Goal: Task Accomplishment & Management: Manage account settings

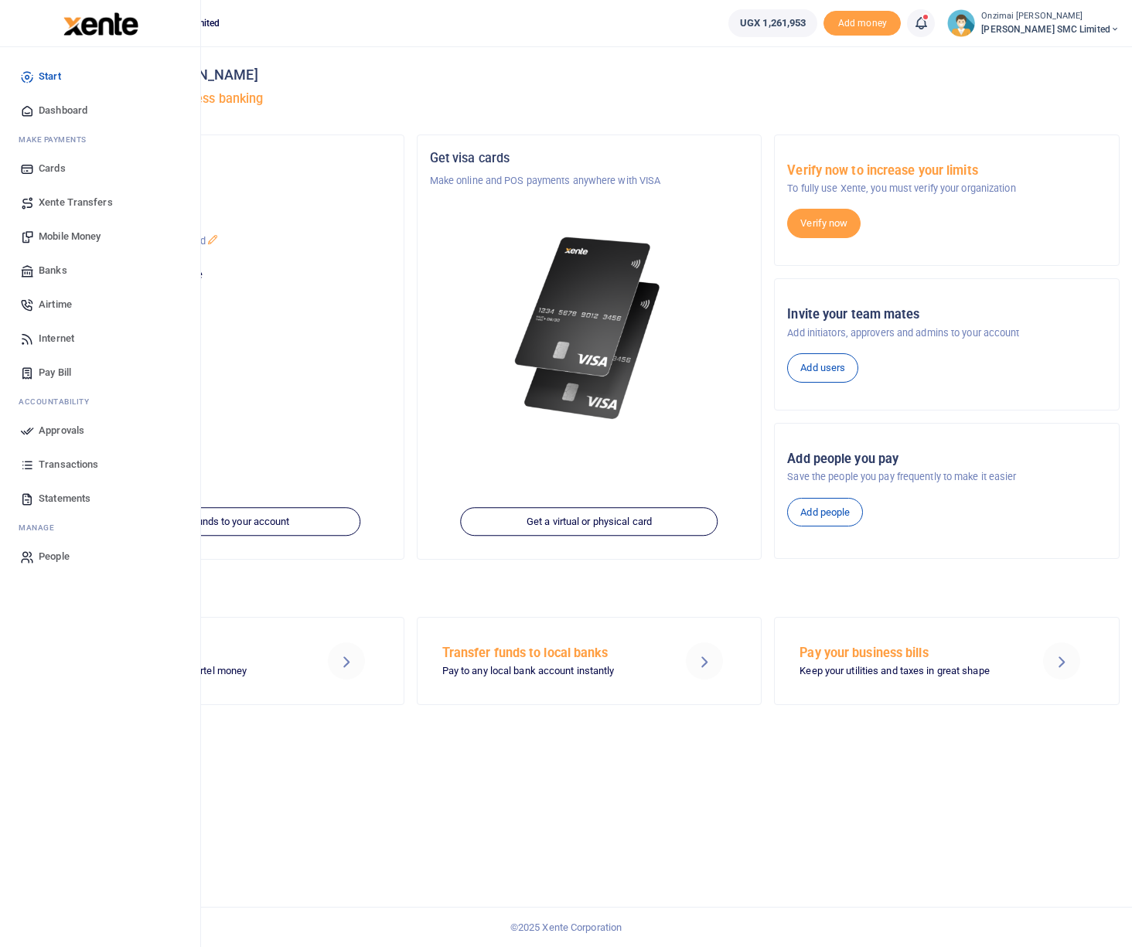
click at [77, 435] on span "Approvals" at bounding box center [62, 430] width 46 height 15
click at [67, 430] on span "Approvals" at bounding box center [62, 430] width 46 height 15
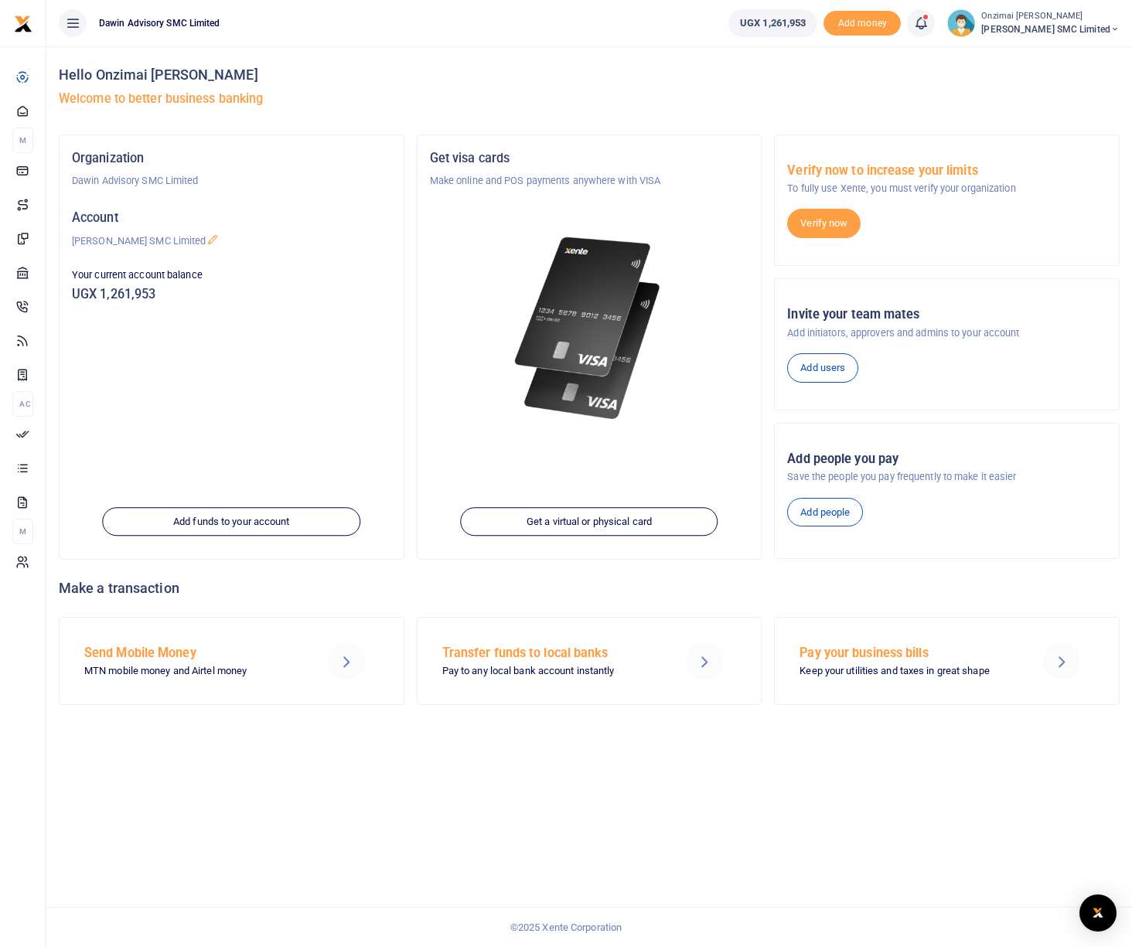
click at [926, 21] on icon at bounding box center [920, 23] width 15 height 17
click at [809, 110] on div "Transactions to act upon You have 8 awaiting for your to act on" at bounding box center [836, 109] width 172 height 27
click at [928, 29] on icon at bounding box center [920, 23] width 15 height 17
click at [817, 119] on small "You have 8 awaiting for your to act on" at bounding box center [824, 116] width 149 height 11
click at [929, 23] on span at bounding box center [929, 23] width 0 height 0
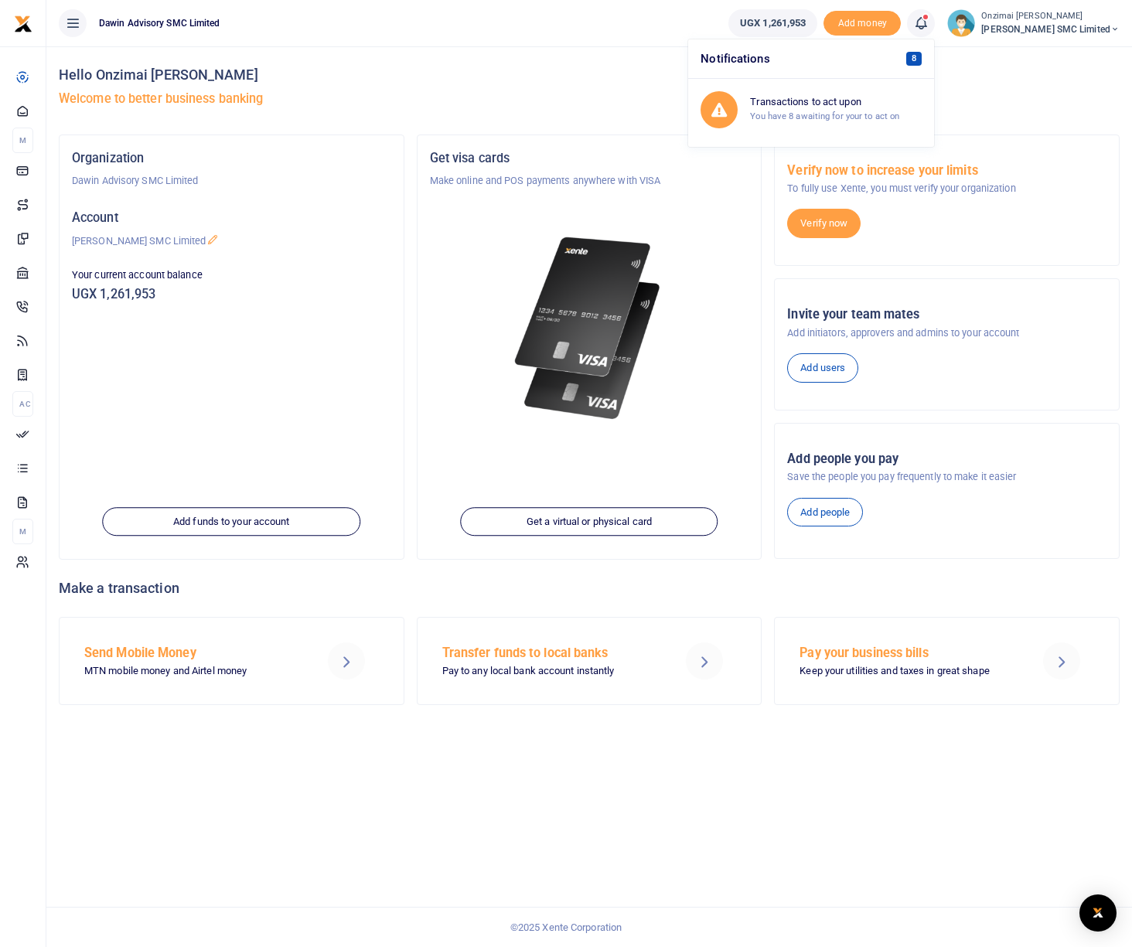
click at [917, 60] on span "8" at bounding box center [914, 59] width 16 height 14
click at [923, 24] on icon at bounding box center [920, 23] width 15 height 17
click at [776, 111] on small "You have 8 awaiting for your to act on" at bounding box center [824, 116] width 149 height 11
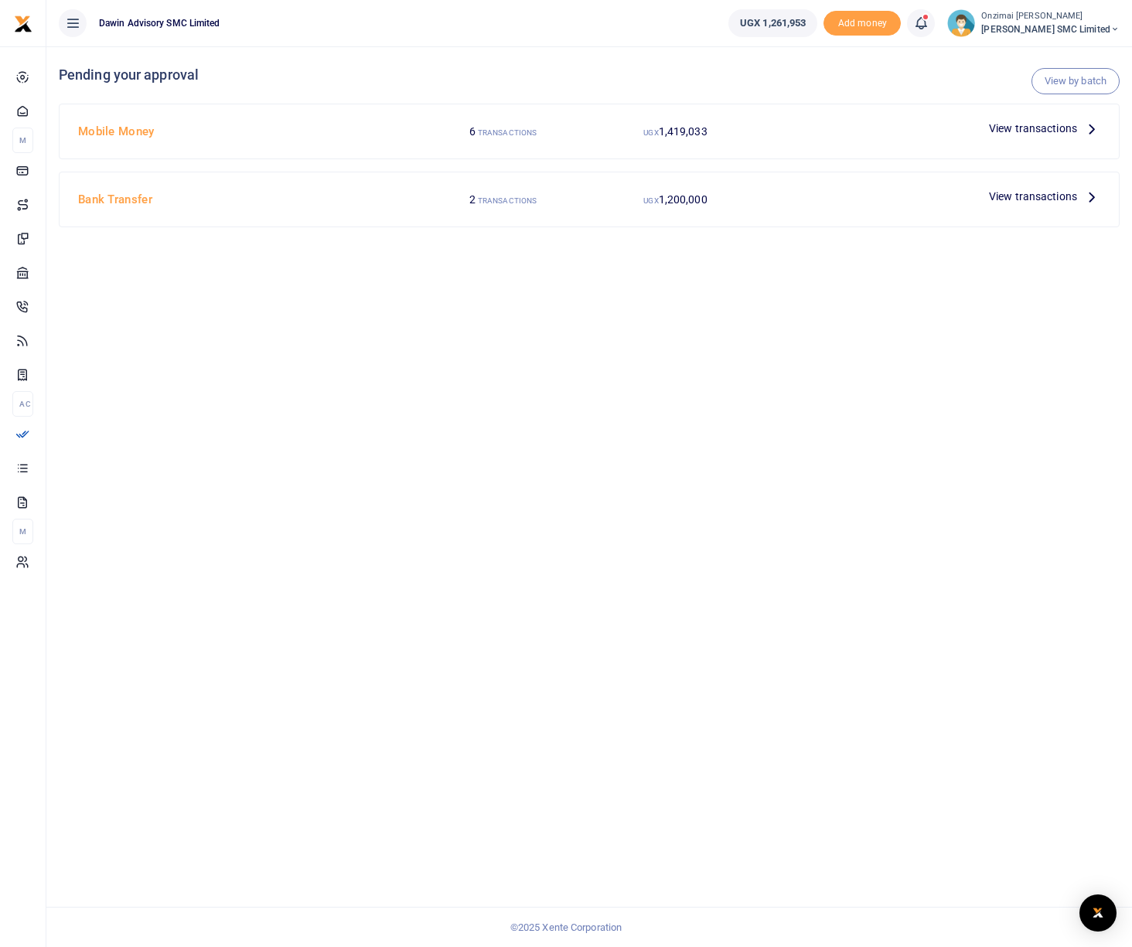
click at [1032, 124] on span "View transactions" at bounding box center [1033, 128] width 88 height 17
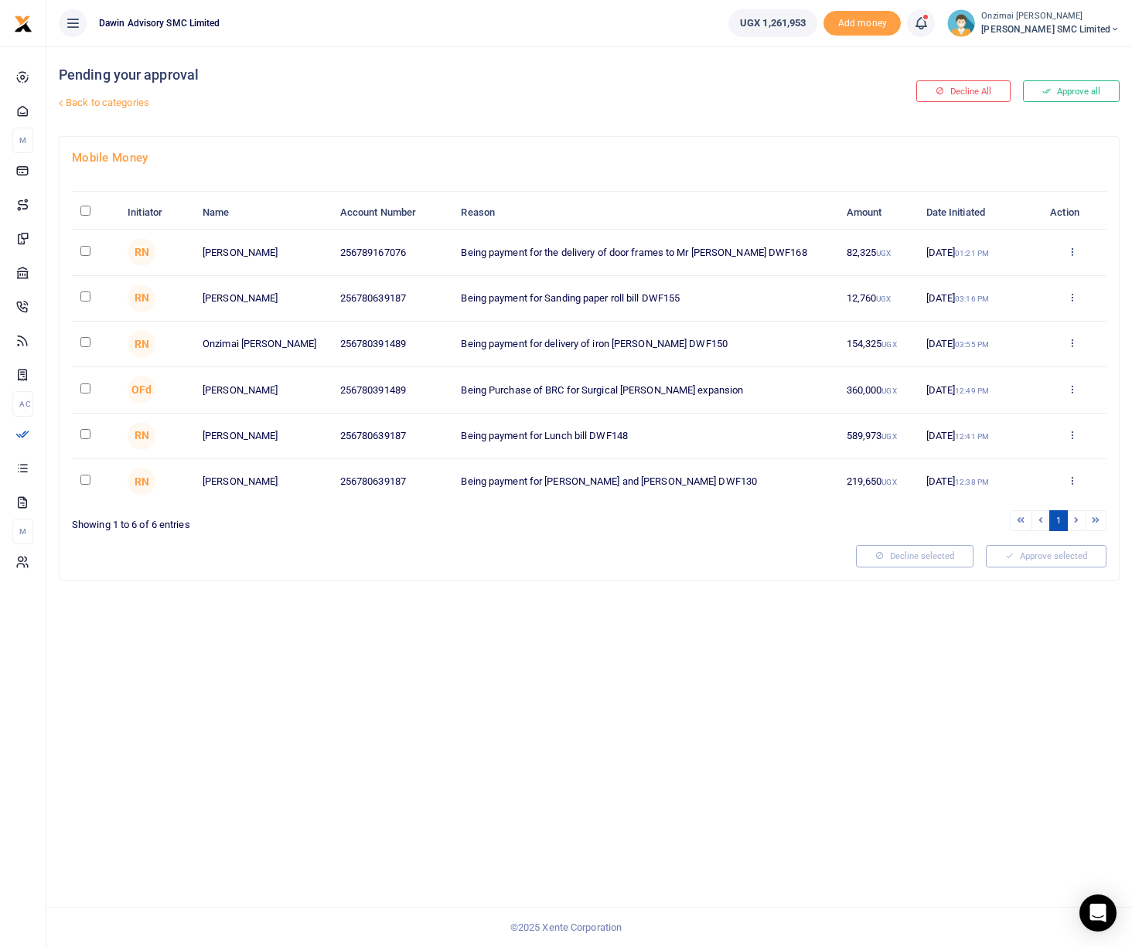
click at [77, 251] on td at bounding box center [95, 253] width 47 height 46
click at [86, 252] on input "checkbox" at bounding box center [85, 251] width 10 height 10
checkbox input "true"
click at [1020, 562] on button "Approve selected (1)" at bounding box center [1040, 556] width 131 height 22
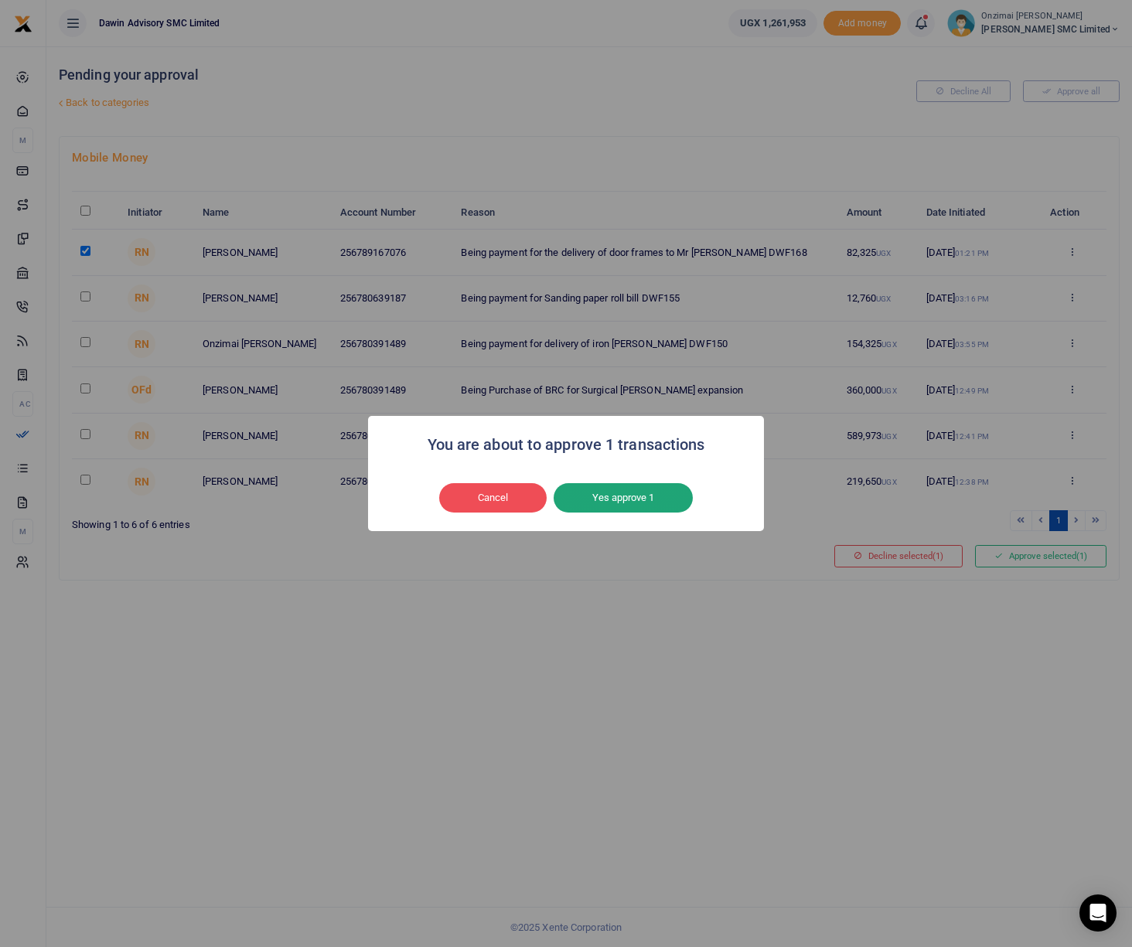
click at [609, 509] on button "Yes approve 1" at bounding box center [623, 497] width 139 height 29
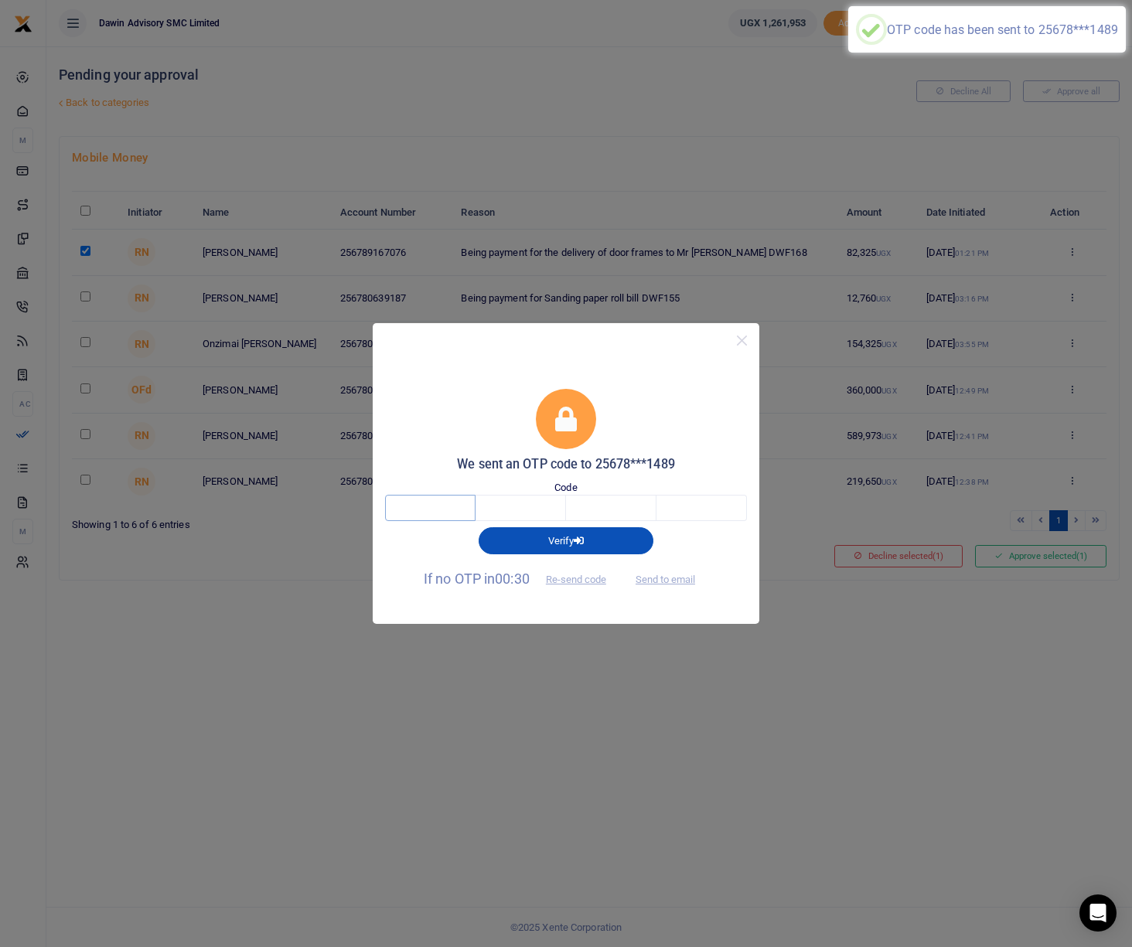
click at [436, 506] on input "text" at bounding box center [430, 508] width 90 height 26
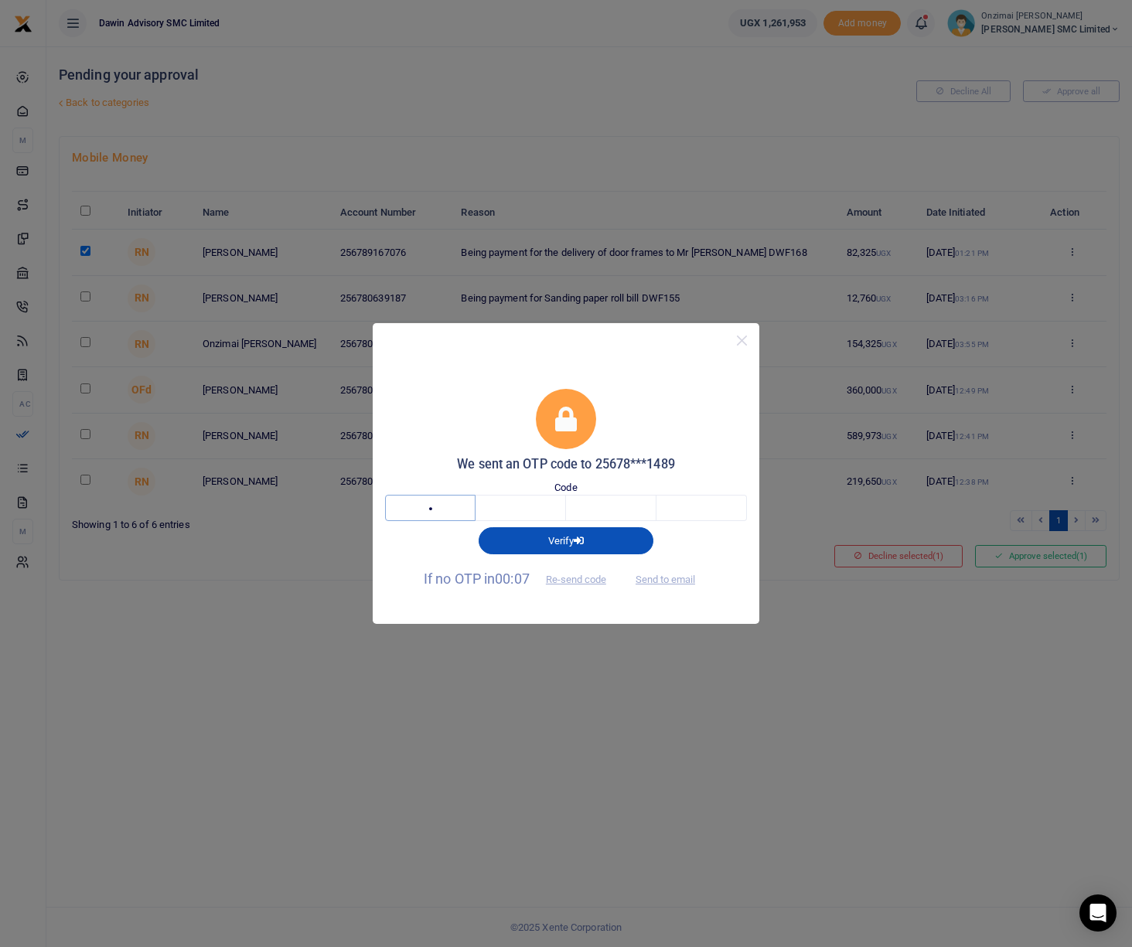
type input "8"
type input "1"
type input "8"
type input "9"
type input "1"
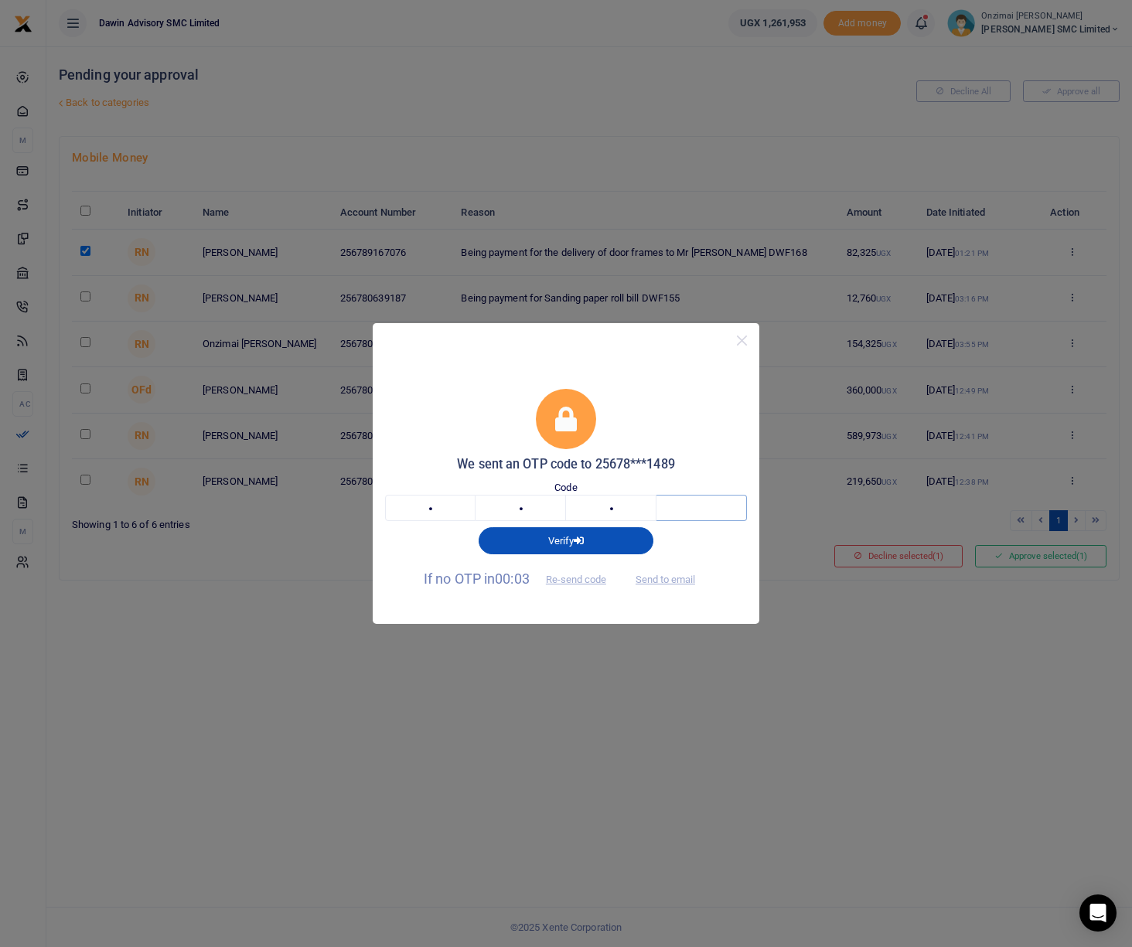
type input "5"
